Goal: Check status

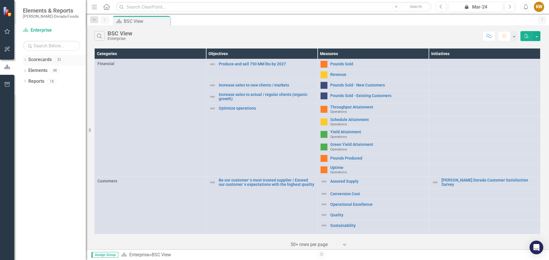
click at [36, 61] on link "Scorecards" at bounding box center [39, 60] width 23 height 7
click at [43, 30] on link "Scorecard Enterprise" at bounding box center [51, 30] width 57 height 7
click at [27, 31] on icon "Scorecard" at bounding box center [26, 30] width 6 height 5
click at [94, 9] on icon "Menu" at bounding box center [94, 7] width 7 height 6
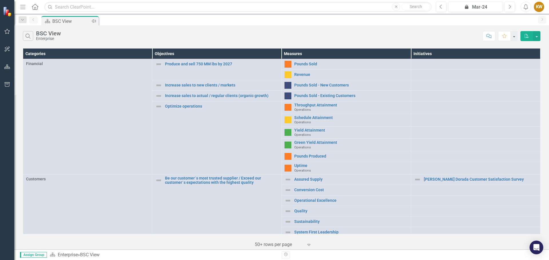
click at [69, 21] on div "BSC View" at bounding box center [71, 21] width 38 height 7
click at [25, 19] on div "Dropdown" at bounding box center [23, 19] width 8 height 7
click at [36, 47] on div "BSC View" at bounding box center [64, 46] width 66 height 7
click at [25, 5] on icon "button" at bounding box center [22, 7] width 5 height 4
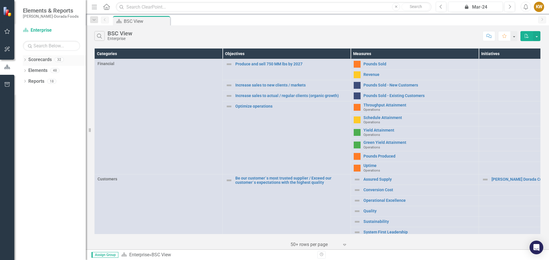
click at [24, 61] on icon "Dropdown" at bounding box center [25, 60] width 4 height 3
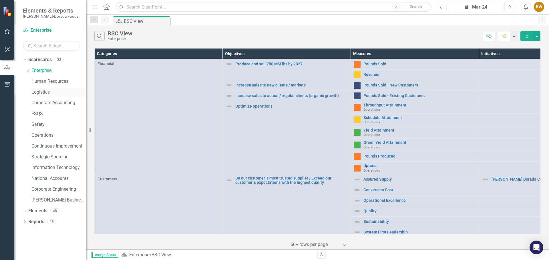
click at [39, 91] on link "Logistics" at bounding box center [58, 92] width 54 height 7
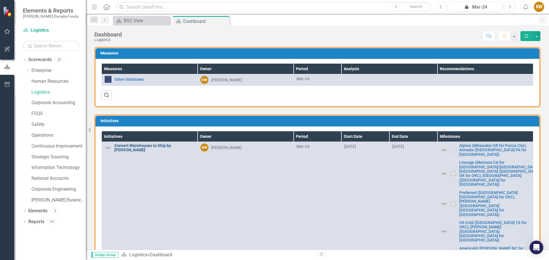
click at [146, 146] on link "Convert Warehouses to Ship by [PERSON_NAME]" at bounding box center [154, 148] width 80 height 9
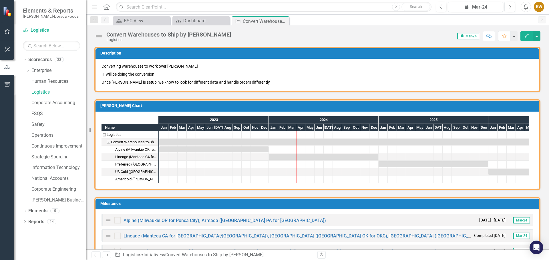
checkbox input "true"
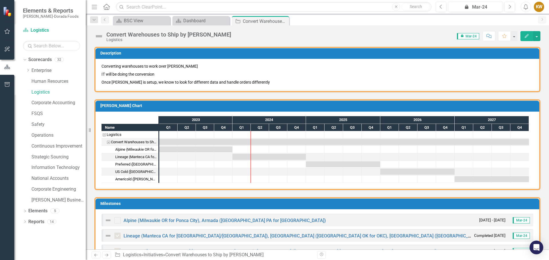
click at [471, 36] on span "icon.lock Mar-24" at bounding box center [468, 36] width 22 height 6
click at [464, 35] on span "icon.lock Mar-24" at bounding box center [468, 36] width 22 height 6
click at [463, 36] on icon at bounding box center [462, 35] width 3 height 3
click at [472, 35] on span "icon.lock Mar-24" at bounding box center [468, 36] width 22 height 6
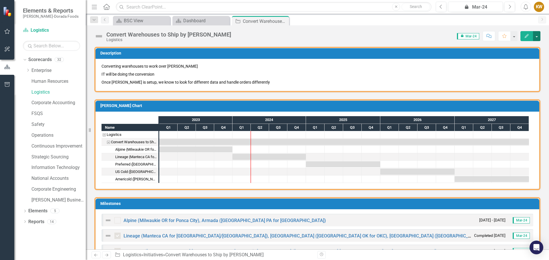
click at [537, 37] on button "button" at bounding box center [536, 36] width 7 height 10
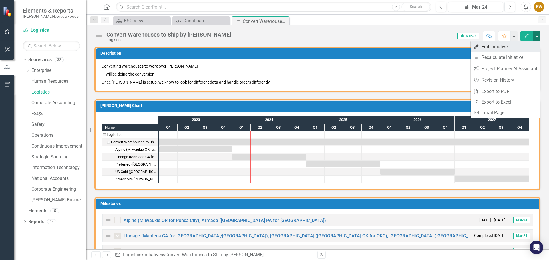
click at [494, 48] on link "Edit Edit Initiative" at bounding box center [504, 46] width 69 height 11
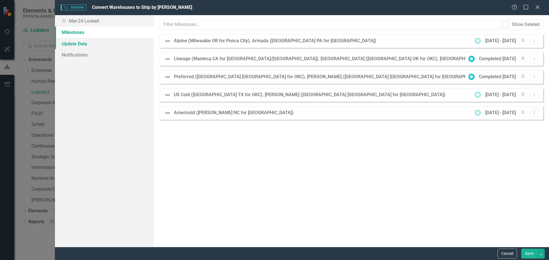
click at [69, 44] on link "Update Data" at bounding box center [104, 43] width 99 height 11
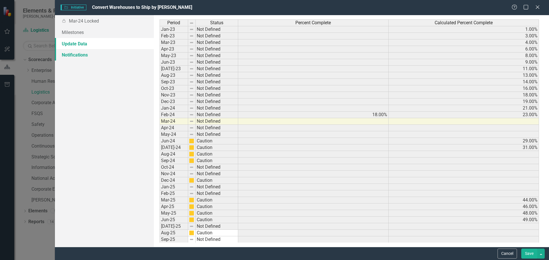
click at [68, 55] on link "Notifications" at bounding box center [104, 54] width 99 height 11
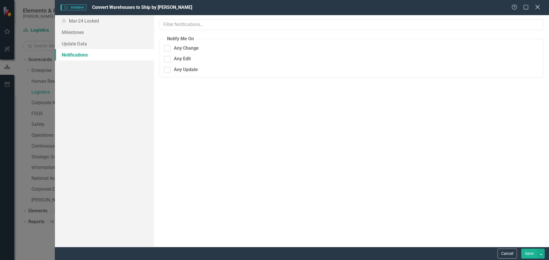
click at [537, 8] on icon at bounding box center [537, 7] width 4 height 4
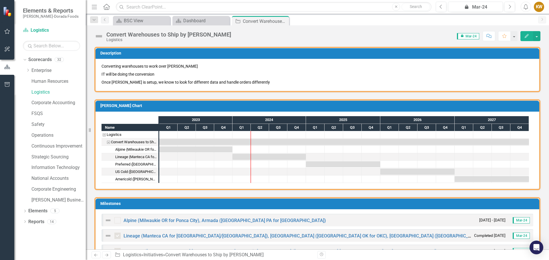
click at [488, 36] on icon "Comment" at bounding box center [488, 36] width 5 height 4
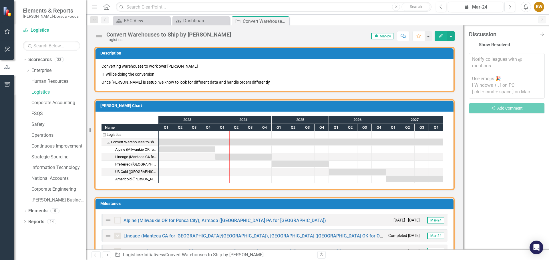
click at [379, 37] on span "icon.lock Mar-24" at bounding box center [382, 36] width 22 height 6
click at [189, 17] on div "Dashboard" at bounding box center [202, 20] width 38 height 7
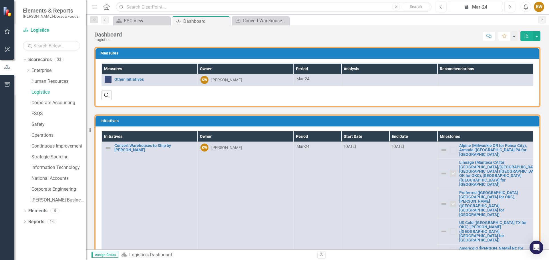
click at [483, 8] on div "icon.lock Mar-24" at bounding box center [475, 7] width 51 height 7
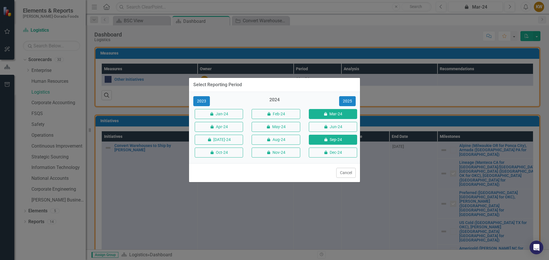
click at [332, 142] on button "icon.lock Sep-24" at bounding box center [333, 140] width 48 height 10
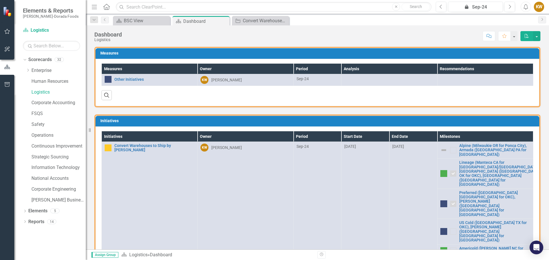
click at [440, 201] on img at bounding box center [443, 204] width 7 height 7
click at [459, 188] on link "Link Open Element" at bounding box center [460, 188] width 45 height 11
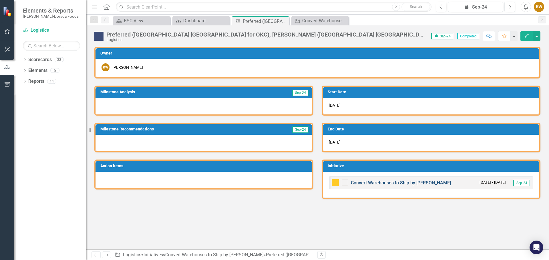
click at [371, 182] on link "Convert Warehouses to Ship by [PERSON_NAME]" at bounding box center [401, 182] width 100 height 5
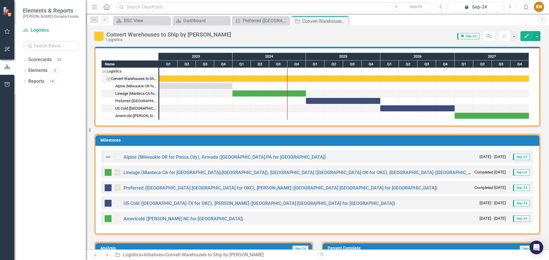
scroll to position [65, 0]
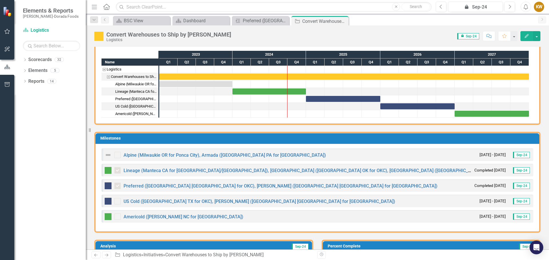
click at [108, 185] on img at bounding box center [108, 186] width 7 height 7
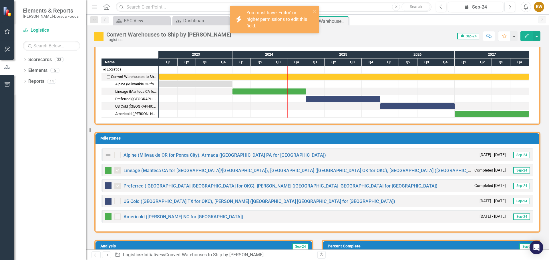
click at [108, 185] on img at bounding box center [108, 186] width 7 height 7
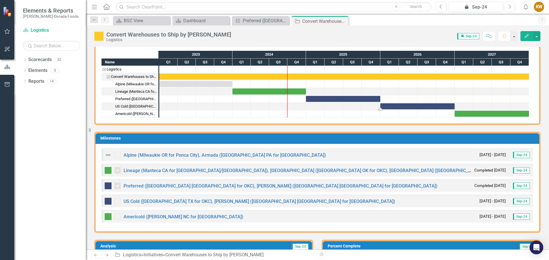
click at [433, 106] on div "Task: Start date: 2026-01-01 End date: 2026-12-31" at bounding box center [417, 106] width 74 height 6
drag, startPoint x: 433, startPoint y: 106, endPoint x: 378, endPoint y: 168, distance: 82.8
click at [378, 168] on div "Lineage (Manteca CA for [GEOGRAPHIC_DATA]/[GEOGRAPHIC_DATA]), [GEOGRAPHIC_DATA]…" at bounding box center [316, 170] width 431 height 13
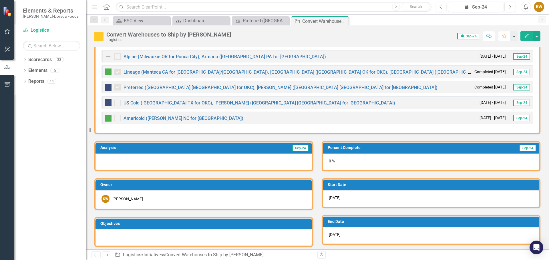
scroll to position [167, 0]
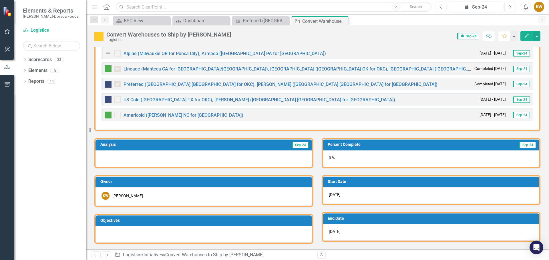
click at [112, 153] on div at bounding box center [203, 159] width 216 height 17
click at [111, 157] on div at bounding box center [203, 159] width 216 height 17
click at [115, 158] on div at bounding box center [203, 159] width 216 height 17
click at [302, 144] on span "Sep-24" at bounding box center [299, 145] width 17 height 6
drag, startPoint x: 99, startPoint y: 156, endPoint x: 383, endPoint y: 103, distance: 289.0
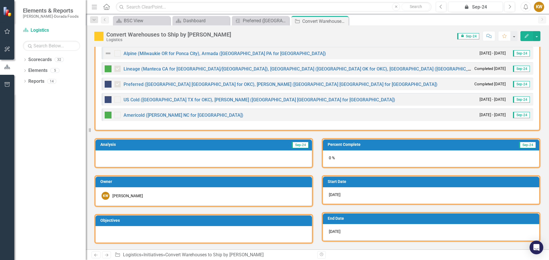
click at [383, 103] on div "US Cold ([GEOGRAPHIC_DATA] TX for OKC), [PERSON_NAME] ([GEOGRAPHIC_DATA] [GEOGR…" at bounding box center [316, 99] width 431 height 13
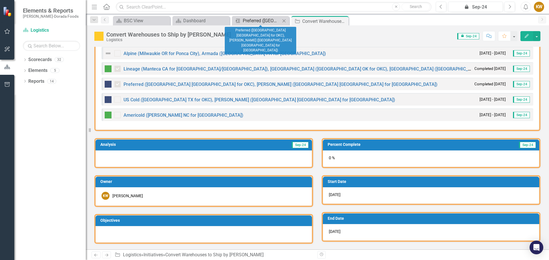
click at [264, 19] on div "Preferred ([GEOGRAPHIC_DATA] [GEOGRAPHIC_DATA] for OKC), [PERSON_NAME] ([GEOGRA…" at bounding box center [262, 20] width 38 height 7
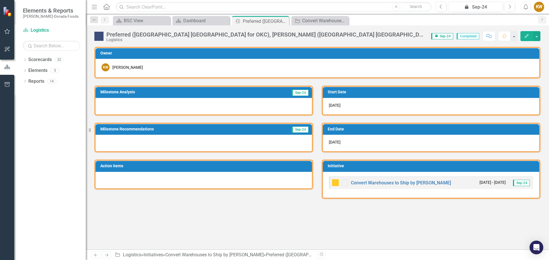
click at [113, 104] on div at bounding box center [203, 106] width 216 height 17
click at [113, 102] on div at bounding box center [203, 106] width 216 height 17
click at [536, 42] on div "Preferred ([GEOGRAPHIC_DATA] for OKC), [PERSON_NAME] ([GEOGRAPHIC_DATA] [GEOGRA…" at bounding box center [317, 33] width 463 height 17
click at [529, 38] on button "Edit" at bounding box center [526, 36] width 13 height 10
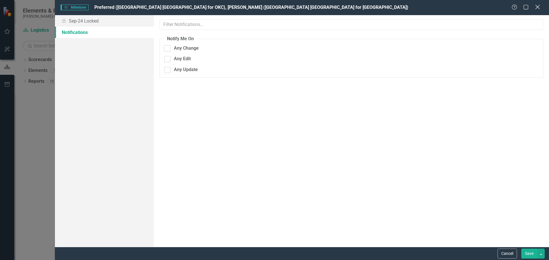
click at [537, 7] on icon at bounding box center [537, 7] width 4 height 4
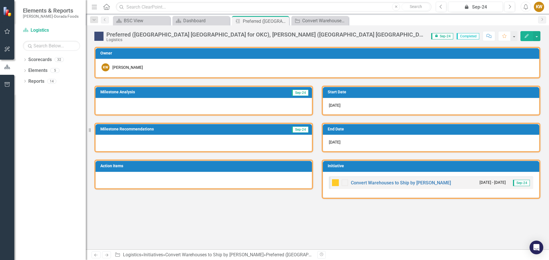
click at [334, 182] on img at bounding box center [335, 182] width 7 height 7
click at [317, 18] on div "Convert Warehouses to Ship by [PERSON_NAME]" at bounding box center [321, 20] width 38 height 7
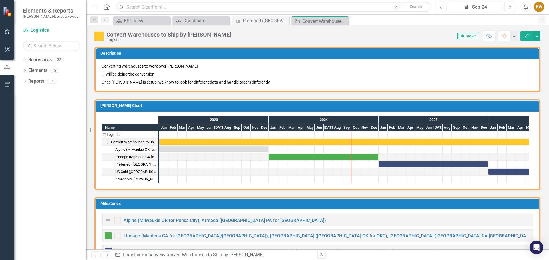
checkbox input "true"
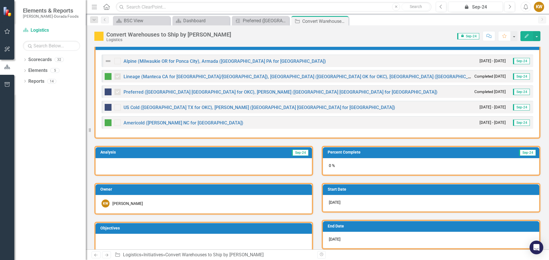
scroll to position [167, 0]
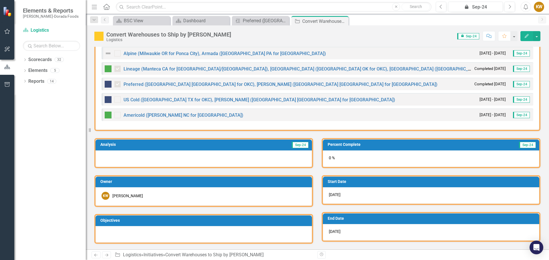
click at [488, 37] on icon "button" at bounding box center [488, 36] width 5 height 4
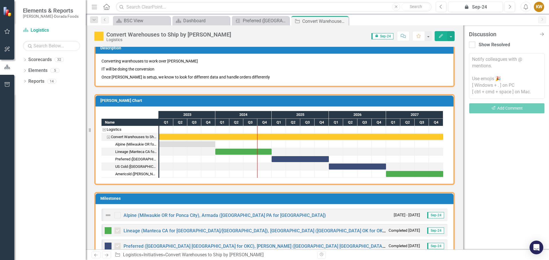
scroll to position [0, 0]
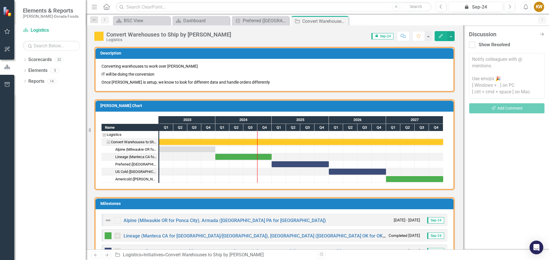
click at [538, 7] on div "KW" at bounding box center [538, 7] width 10 height 10
click at [471, 29] on div "Discussion Close Discussion Bar Show Resolved Notify colleagues with @ mentions…" at bounding box center [506, 137] width 86 height 224
click at [454, 47] on div "Convert Warehouses to Ship by EDI Logistics Score: N/A icon.lock Sep-24 Complet…" at bounding box center [274, 137] width 377 height 224
click at [540, 34] on icon "Close Discussion Bar" at bounding box center [541, 33] width 7 height 5
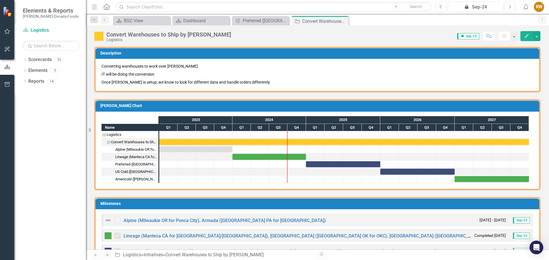
click at [546, 23] on div "Dropdown Search Scorecard BSC View Close Scorecard Dashboard Close Milestone Pr…" at bounding box center [317, 19] width 463 height 11
click at [548, 33] on div "Convert Warehouses to Ship by EDI Logistics Score: N/A icon.lock Sep-24 Complet…" at bounding box center [317, 33] width 463 height 17
click at [545, 35] on div "Convert Warehouses to Ship by EDI Logistics Score: N/A icon.lock Sep-24 Complet…" at bounding box center [317, 33] width 463 height 17
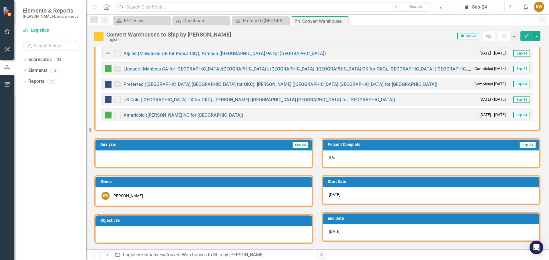
click at [297, 145] on span "Sep-24" at bounding box center [299, 145] width 17 height 6
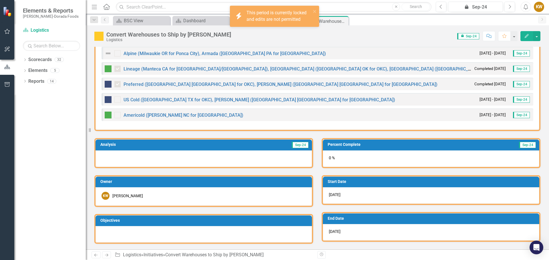
click at [297, 145] on span "Sep-24" at bounding box center [299, 145] width 17 height 6
click at [116, 160] on div at bounding box center [203, 159] width 216 height 17
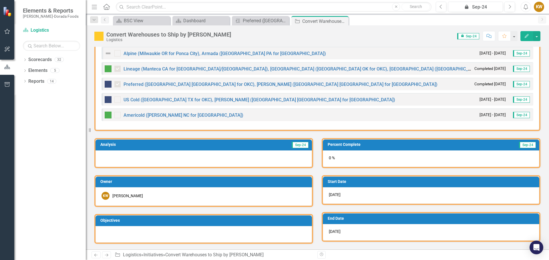
drag, startPoint x: 107, startPoint y: 161, endPoint x: 107, endPoint y: 157, distance: 4.3
click at [107, 161] on div at bounding box center [203, 159] width 216 height 17
click at [107, 99] on img at bounding box center [108, 99] width 7 height 7
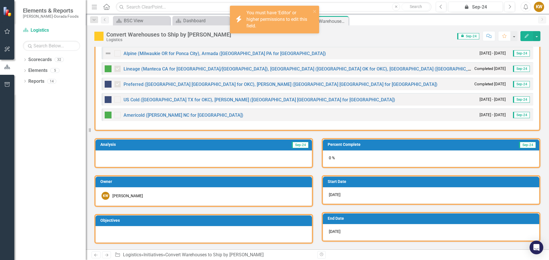
click at [107, 99] on img at bounding box center [108, 99] width 7 height 7
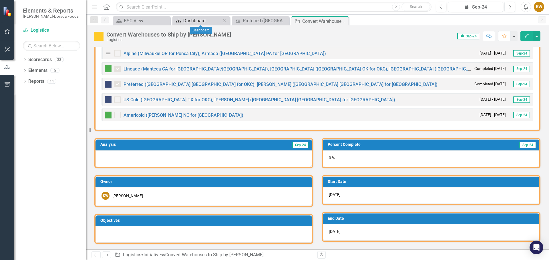
click at [186, 22] on div "Dashboard" at bounding box center [202, 20] width 38 height 7
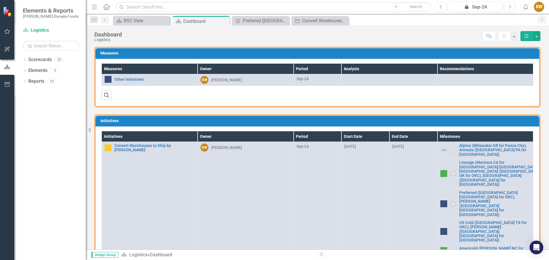
click at [440, 201] on img at bounding box center [443, 204] width 7 height 7
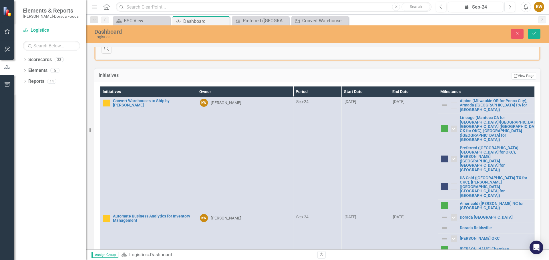
scroll to position [46, 0]
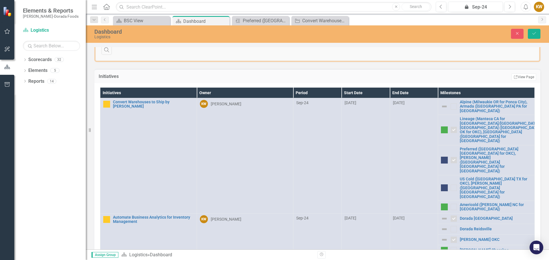
click at [441, 185] on img at bounding box center [444, 188] width 7 height 7
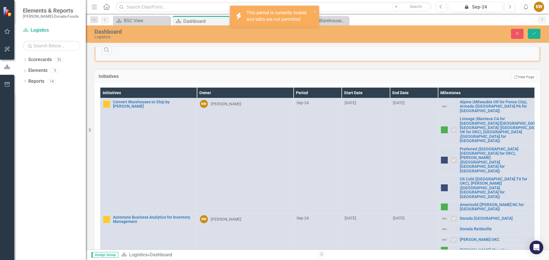
click at [441, 185] on img at bounding box center [444, 188] width 7 height 7
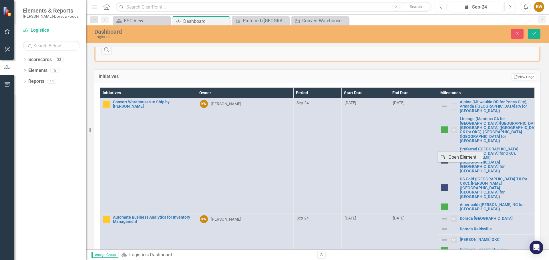
click at [451, 158] on link "Link Open Element" at bounding box center [459, 157] width 45 height 11
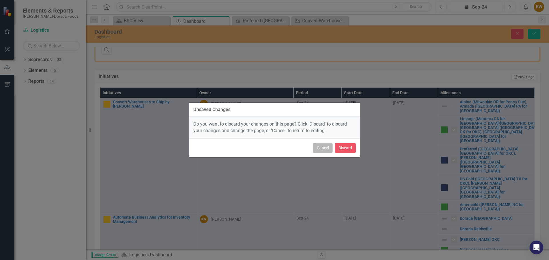
click at [324, 149] on button "Cancel" at bounding box center [322, 148] width 19 height 10
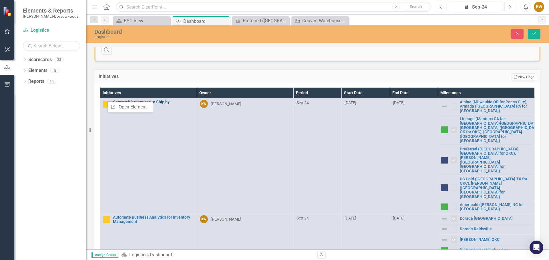
click at [169, 104] on link "Convert Warehouses to Ship by [PERSON_NAME]" at bounding box center [153, 104] width 81 height 9
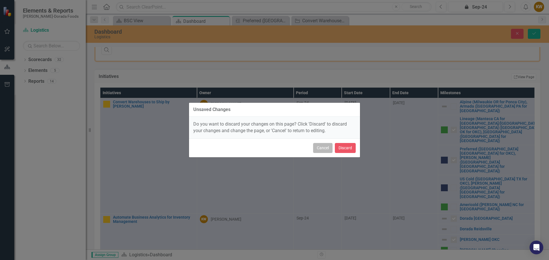
click at [321, 149] on button "Cancel" at bounding box center [322, 148] width 19 height 10
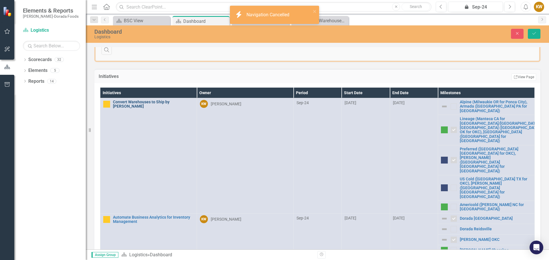
click at [153, 102] on link "Convert Warehouses to Ship by [PERSON_NAME]" at bounding box center [153, 104] width 81 height 9
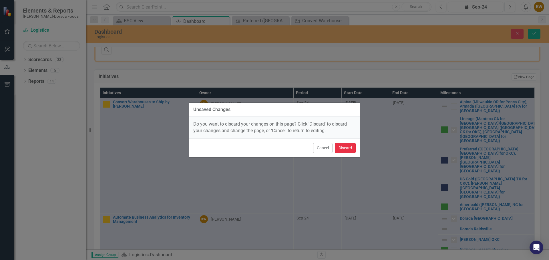
click at [346, 149] on button "Discard" at bounding box center [345, 148] width 21 height 10
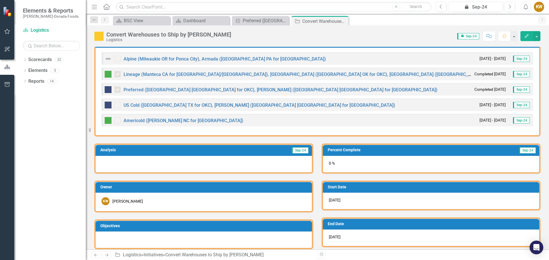
scroll to position [167, 0]
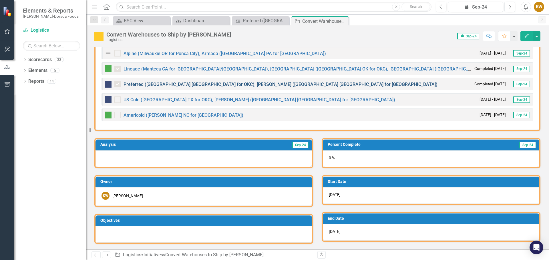
click at [136, 85] on link "Preferred ([GEOGRAPHIC_DATA] [GEOGRAPHIC_DATA] for OKC), [PERSON_NAME] ([GEOGRA…" at bounding box center [280, 84] width 314 height 5
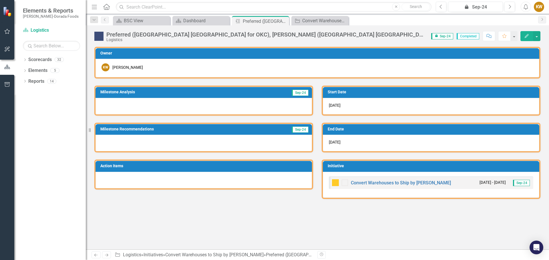
click at [467, 35] on span "Completed" at bounding box center [467, 36] width 23 height 6
click at [467, 37] on span "Completed" at bounding box center [467, 36] width 23 height 6
click at [336, 183] on img at bounding box center [335, 182] width 7 height 7
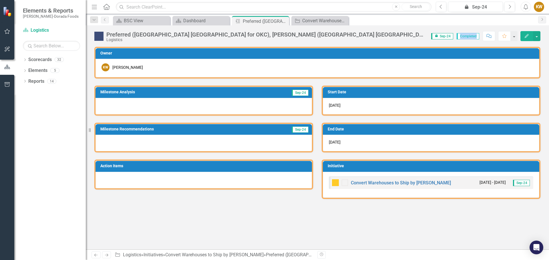
click at [336, 183] on img at bounding box center [335, 182] width 7 height 7
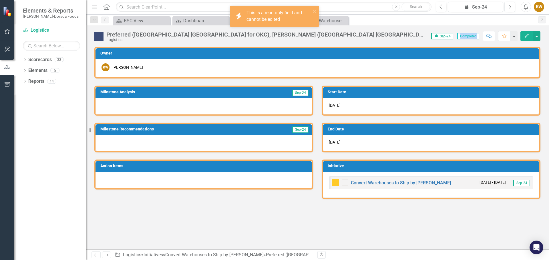
click at [336, 183] on img at bounding box center [335, 182] width 7 height 7
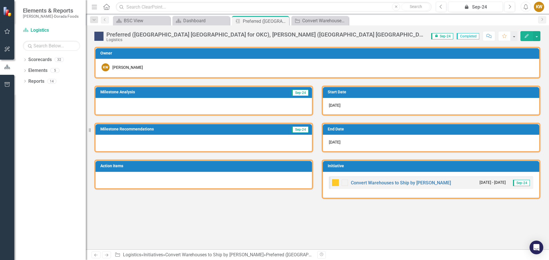
click at [442, 37] on span "icon.lock Sep-24" at bounding box center [442, 36] width 22 height 6
click at [94, 7] on icon "Menu" at bounding box center [94, 7] width 7 height 6
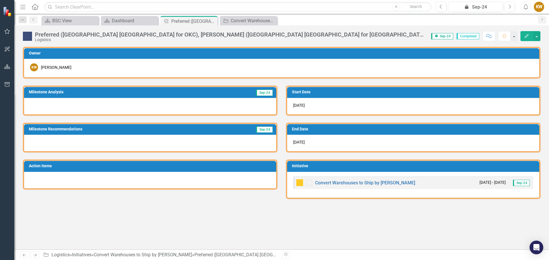
click at [22, 7] on icon "button" at bounding box center [22, 7] width 5 height 4
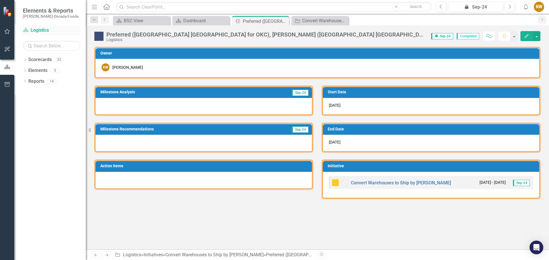
click at [42, 30] on link "Scorecard Logistics" at bounding box center [51, 30] width 57 height 7
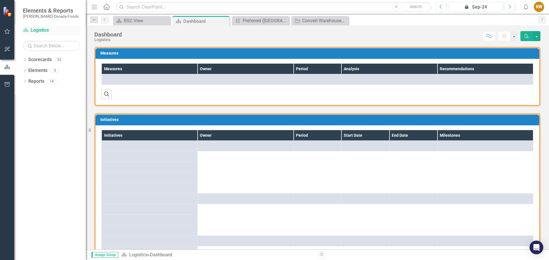
click at [42, 30] on link "Scorecard Logistics" at bounding box center [51, 30] width 57 height 7
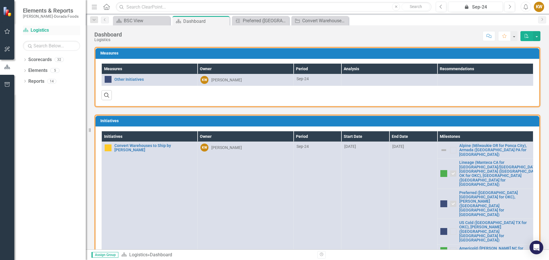
click at [42, 30] on link "Scorecard Logistics" at bounding box center [51, 30] width 57 height 7
click at [450, 171] on div at bounding box center [453, 174] width 6 height 6
click at [440, 170] on img at bounding box center [443, 173] width 7 height 7
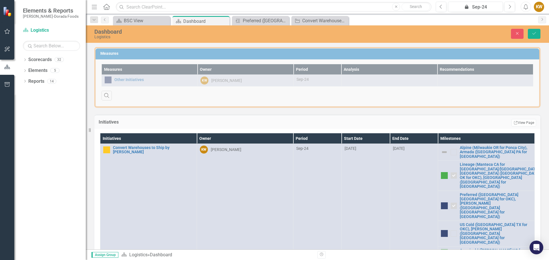
click at [441, 172] on img at bounding box center [444, 175] width 7 height 7
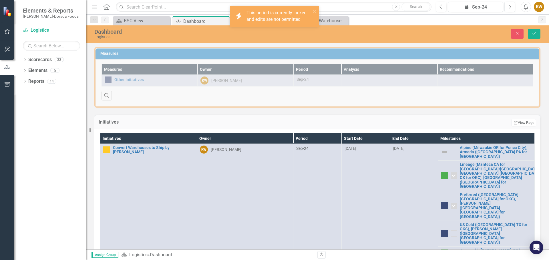
click at [441, 172] on img at bounding box center [444, 175] width 7 height 7
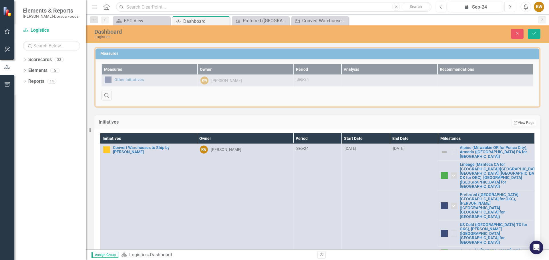
click at [509, 5] on icon "button" at bounding box center [510, 7] width 2 height 4
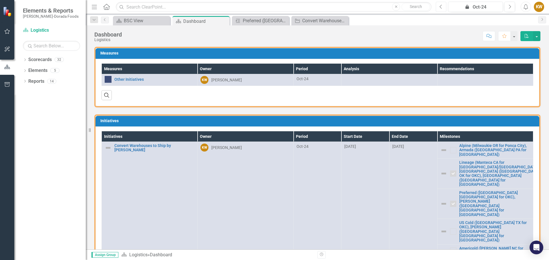
click at [441, 7] on icon "Previous" at bounding box center [440, 6] width 3 height 5
click at [440, 7] on icon "Previous" at bounding box center [440, 6] width 3 height 5
click at [440, 201] on img at bounding box center [443, 204] width 7 height 7
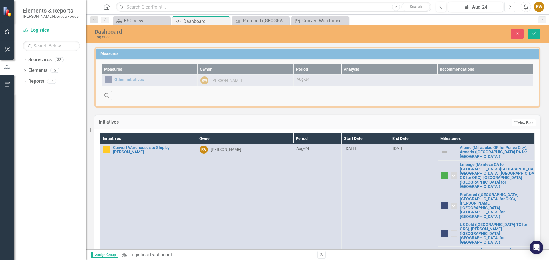
click at [511, 7] on icon "Next" at bounding box center [509, 6] width 3 height 5
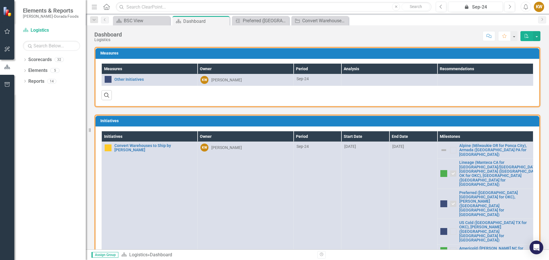
click at [440, 170] on img at bounding box center [443, 173] width 7 height 7
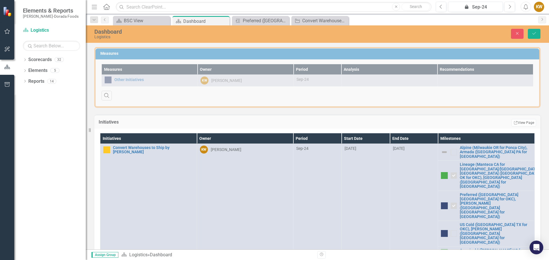
click at [441, 203] on img at bounding box center [444, 206] width 7 height 7
